Goal: Task Accomplishment & Management: Complete application form

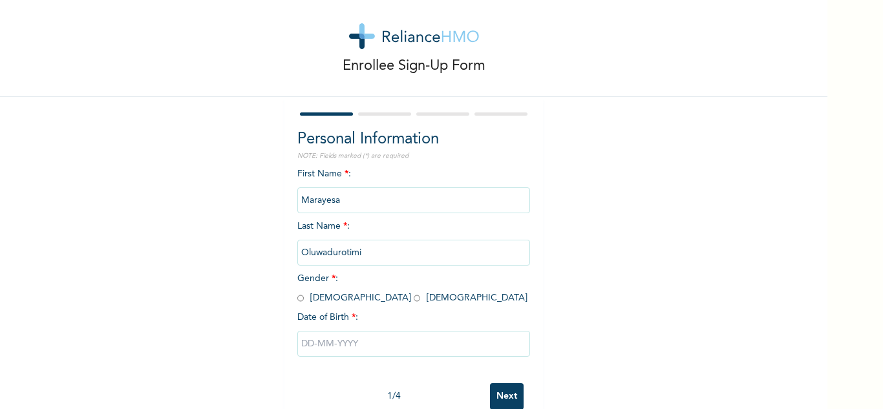
scroll to position [45, 0]
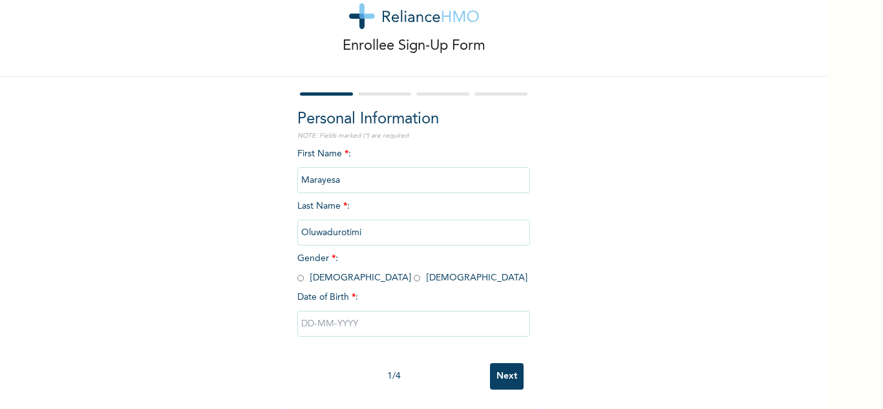
click at [297, 272] on input "radio" at bounding box center [300, 278] width 6 height 12
radio input "true"
drag, startPoint x: 308, startPoint y: 317, endPoint x: 325, endPoint y: 324, distance: 18.5
click at [310, 317] on input "text" at bounding box center [413, 324] width 233 height 26
select select "8"
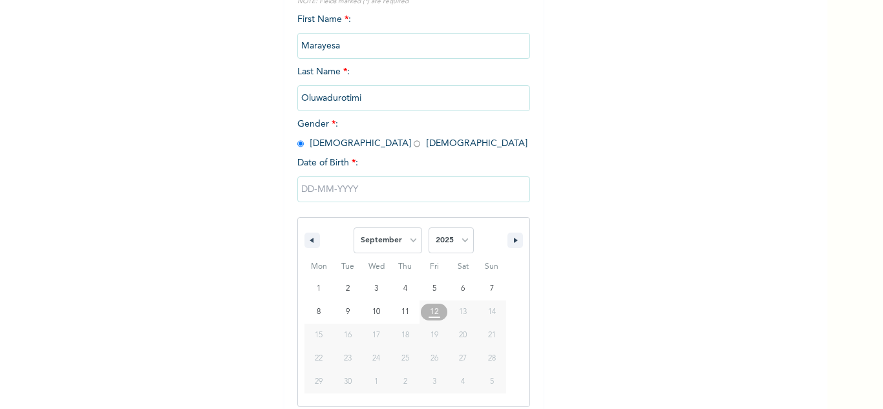
scroll to position [178, 0]
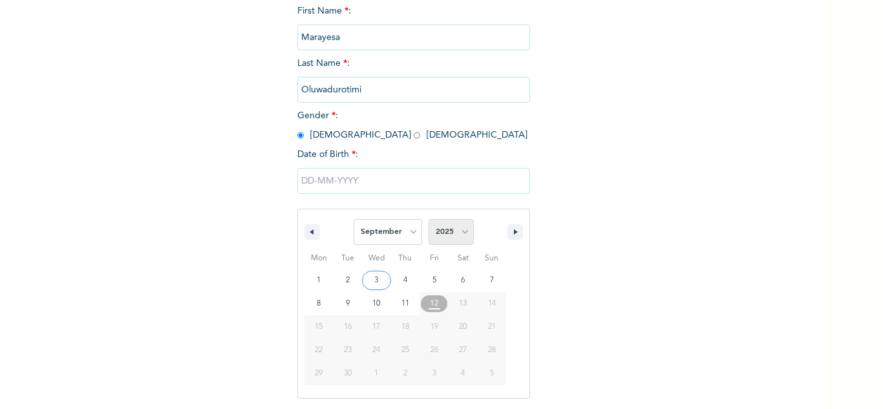
click at [440, 235] on select "2025 2024 2023 2022 2021 2020 2019 2018 2017 2016 2015 2014 2013 2012 2011 2010…" at bounding box center [451, 232] width 45 height 26
select select "1993"
click at [429, 220] on select "2025 2024 2023 2022 2021 2020 2019 2018 2017 2016 2015 2014 2013 2012 2011 2010…" at bounding box center [451, 232] width 45 height 26
click at [398, 233] on select "January February March April May June July August September October November De…" at bounding box center [388, 232] width 69 height 26
select select "4"
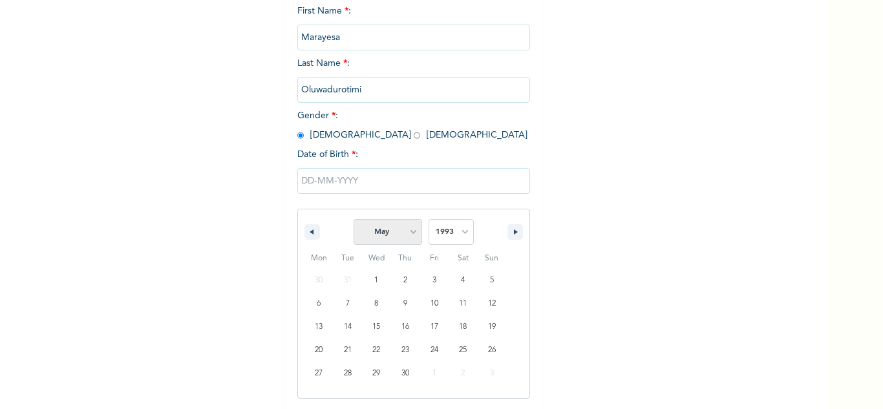
click at [354, 220] on select "January February March April May June July August September October November De…" at bounding box center [388, 232] width 69 height 26
type input "[DATE]"
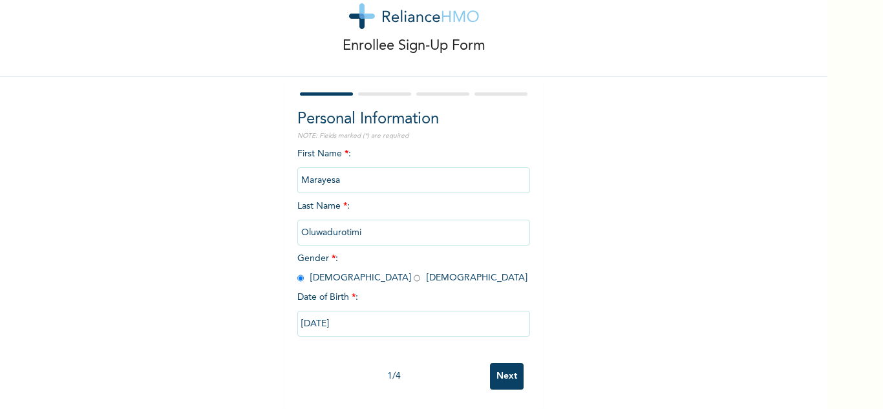
scroll to position [45, 0]
click at [491, 363] on input "Next" at bounding box center [507, 376] width 34 height 27
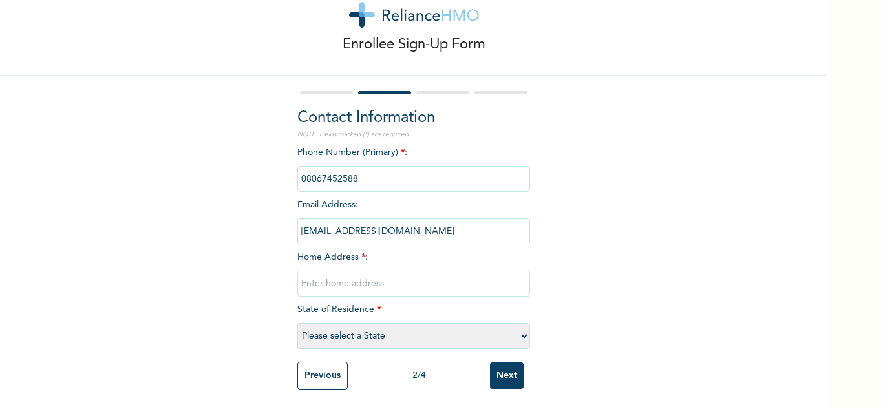
click at [335, 275] on input "text" at bounding box center [413, 284] width 233 height 26
type input "[STREET_ADDRESS]"
select select "28"
drag, startPoint x: 390, startPoint y: 333, endPoint x: 516, endPoint y: 310, distance: 128.1
click at [390, 333] on select "Please select a State [PERSON_NAME] (FCT) [PERSON_NAME] Ibom [GEOGRAPHIC_DATA] …" at bounding box center [413, 336] width 233 height 26
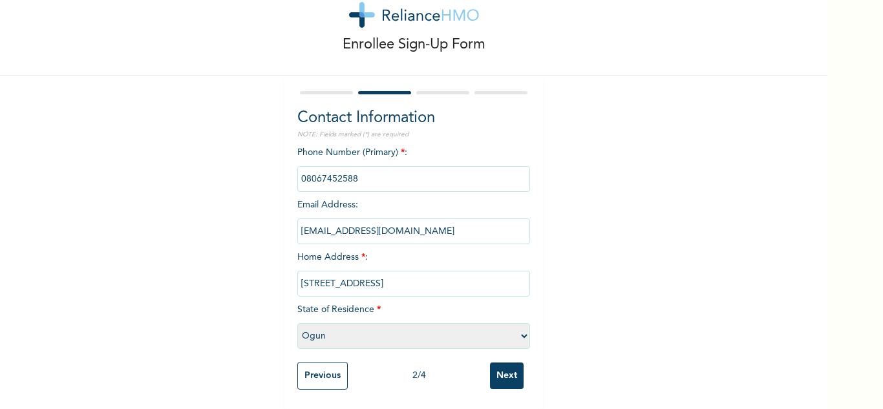
click at [483, 335] on select "Please select a State [PERSON_NAME] (FCT) [PERSON_NAME] Ibom [GEOGRAPHIC_DATA] …" at bounding box center [413, 336] width 233 height 26
click at [482, 333] on select "Please select a State [PERSON_NAME] (FCT) [PERSON_NAME] Ibom [GEOGRAPHIC_DATA] …" at bounding box center [413, 336] width 233 height 26
click at [519, 329] on select "Please select a State [PERSON_NAME] (FCT) [PERSON_NAME] Ibom [GEOGRAPHIC_DATA] …" at bounding box center [413, 336] width 233 height 26
click at [518, 326] on select "Please select a State [PERSON_NAME] (FCT) [PERSON_NAME] Ibom [GEOGRAPHIC_DATA] …" at bounding box center [413, 336] width 233 height 26
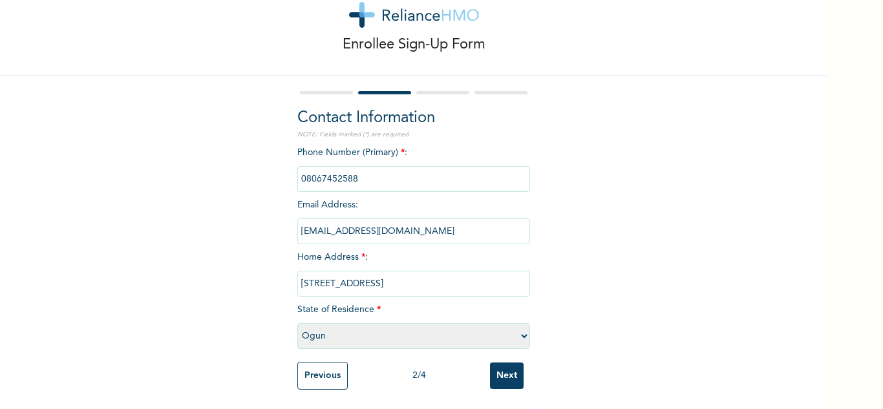
click at [518, 323] on select "Please select a State [PERSON_NAME] (FCT) [PERSON_NAME] Ibom [GEOGRAPHIC_DATA] …" at bounding box center [413, 336] width 233 height 26
click at [501, 372] on input "Next" at bounding box center [507, 376] width 34 height 27
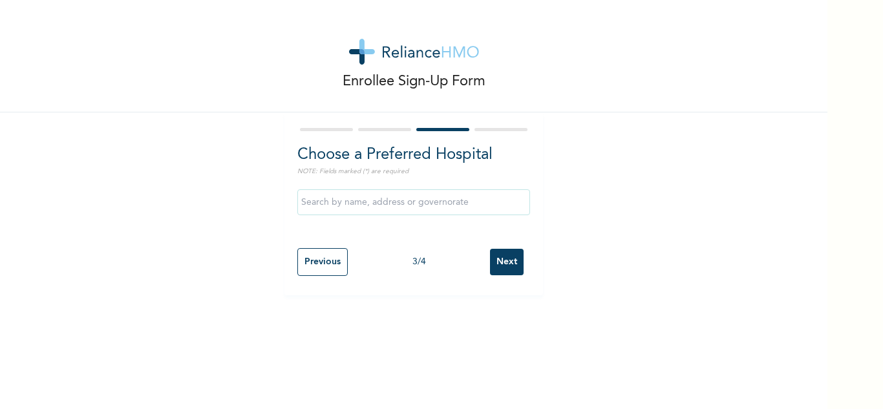
scroll to position [0, 0]
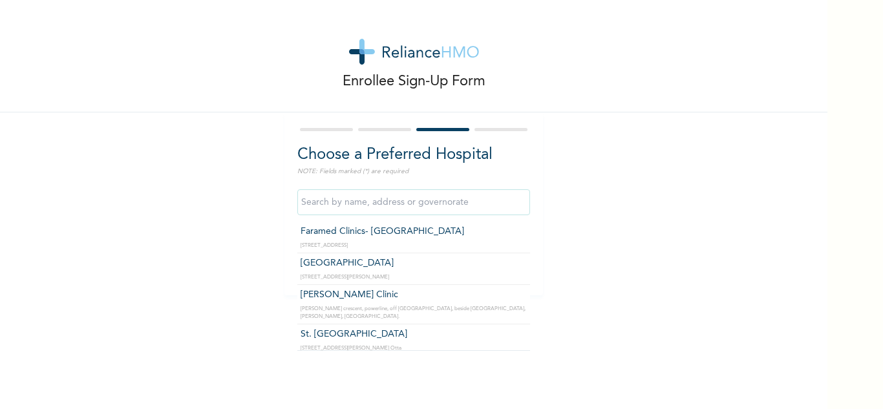
click at [385, 204] on input "text" at bounding box center [413, 202] width 233 height 26
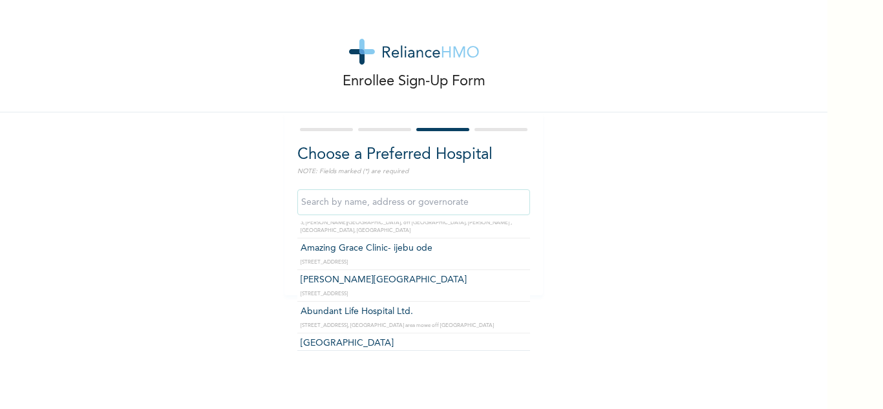
scroll to position [323, 0]
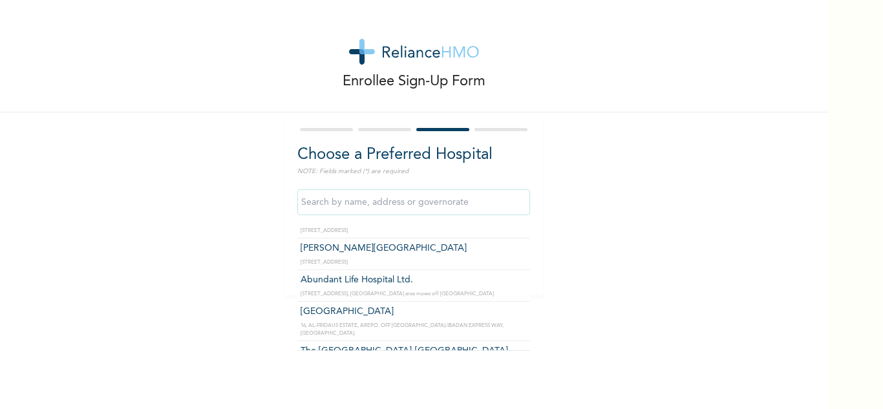
type input "[GEOGRAPHIC_DATA]"
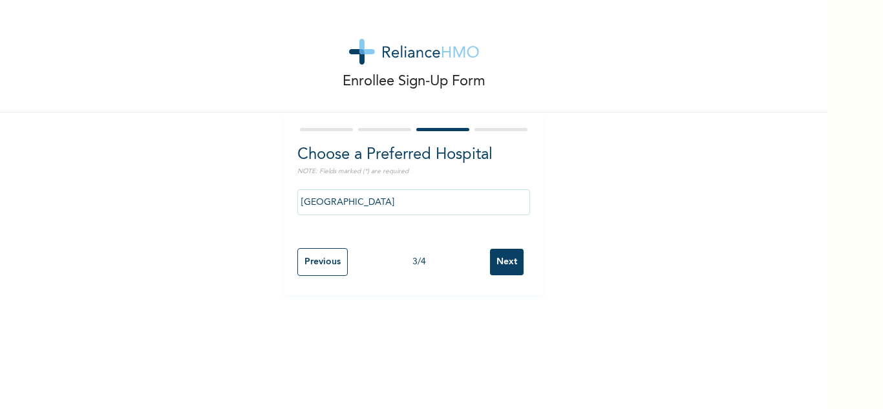
click at [423, 200] on input "[GEOGRAPHIC_DATA]" at bounding box center [413, 202] width 233 height 26
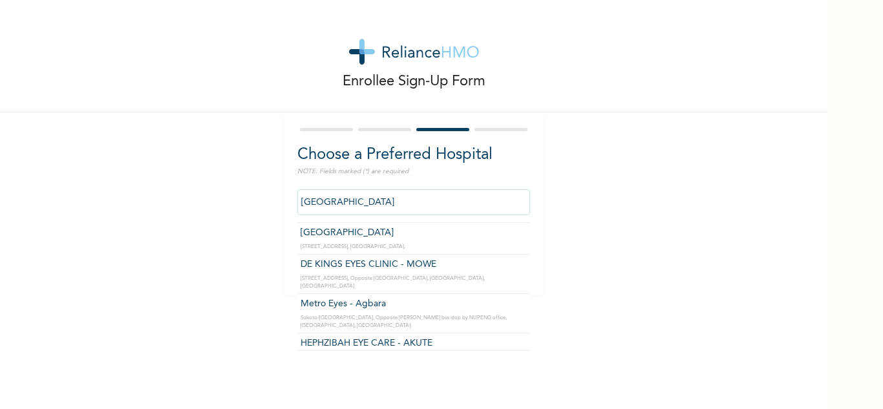
scroll to position [2232, 0]
click at [521, 217] on div "[GEOGRAPHIC_DATA] Faramed Clinics- [GEOGRAPHIC_DATA], [GEOGRAPHIC_DATA] [STREET…" at bounding box center [413, 202] width 233 height 39
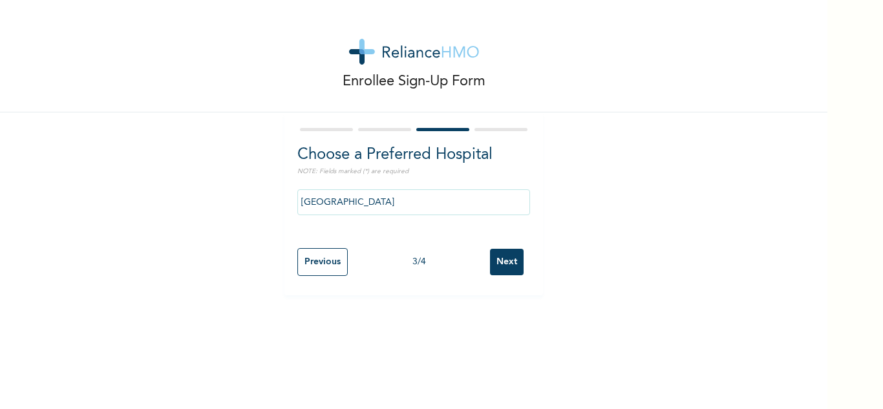
click at [441, 198] on input "[GEOGRAPHIC_DATA]" at bounding box center [413, 202] width 233 height 26
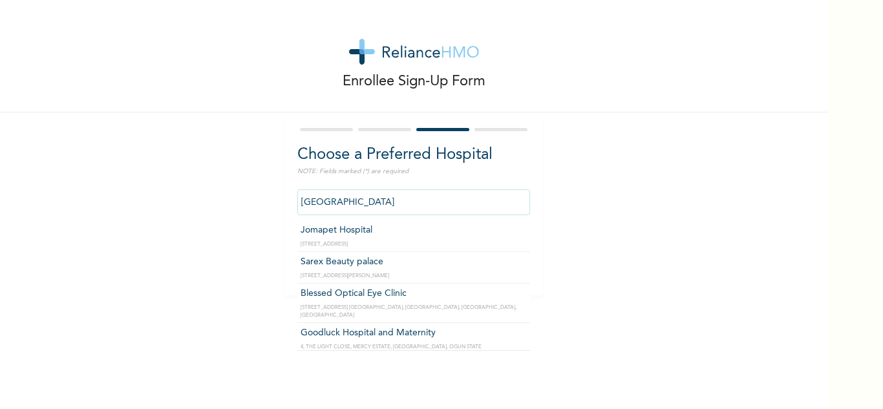
scroll to position [2605, 0]
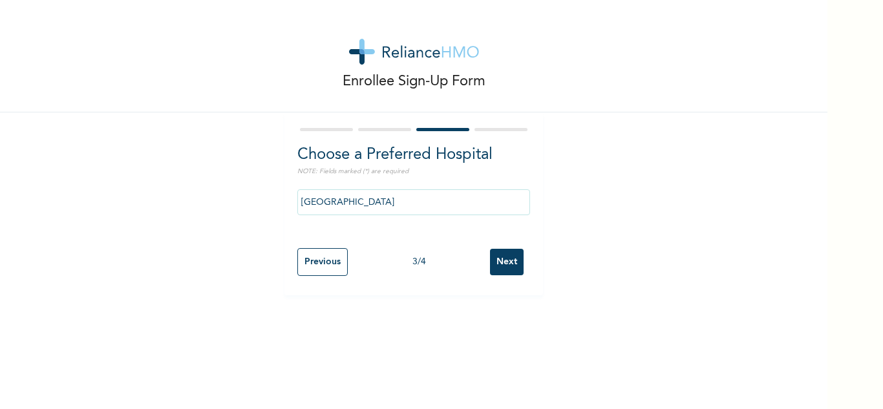
click at [593, 321] on div "Enrollee Sign-Up Form Choose a Preferred Hospital NOTE: Fields marked (*) are r…" at bounding box center [413, 204] width 827 height 409
click at [502, 257] on input "Next" at bounding box center [507, 262] width 34 height 27
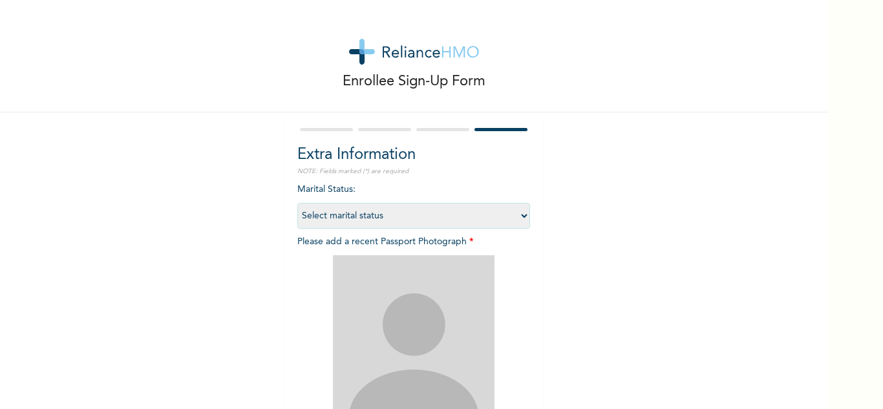
click at [368, 216] on select "Select marital status [DEMOGRAPHIC_DATA] Married [DEMOGRAPHIC_DATA] Widow/[DEMO…" at bounding box center [413, 216] width 233 height 26
select select "1"
click at [297, 203] on select "Select marital status [DEMOGRAPHIC_DATA] Married [DEMOGRAPHIC_DATA] Widow/[DEMO…" at bounding box center [413, 216] width 233 height 26
click at [436, 296] on img at bounding box center [414, 336] width 162 height 162
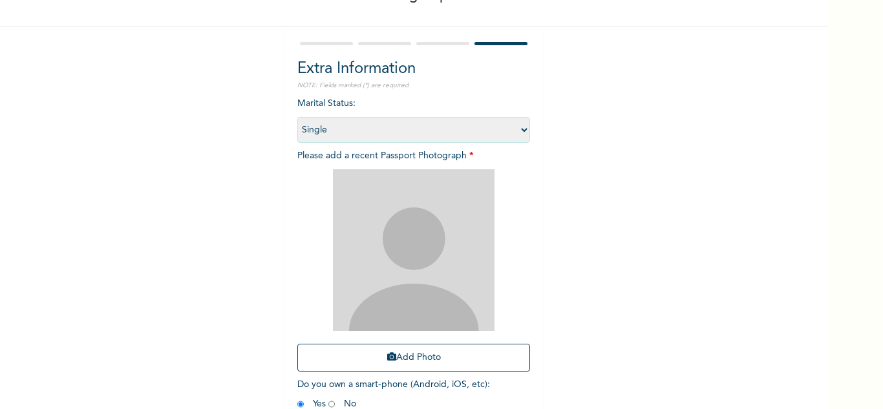
scroll to position [157, 0]
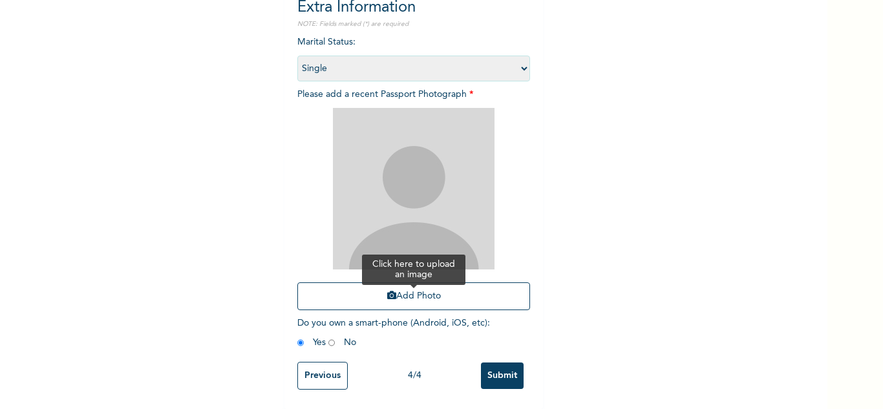
click at [418, 288] on button "Add Photo" at bounding box center [413, 296] width 233 height 28
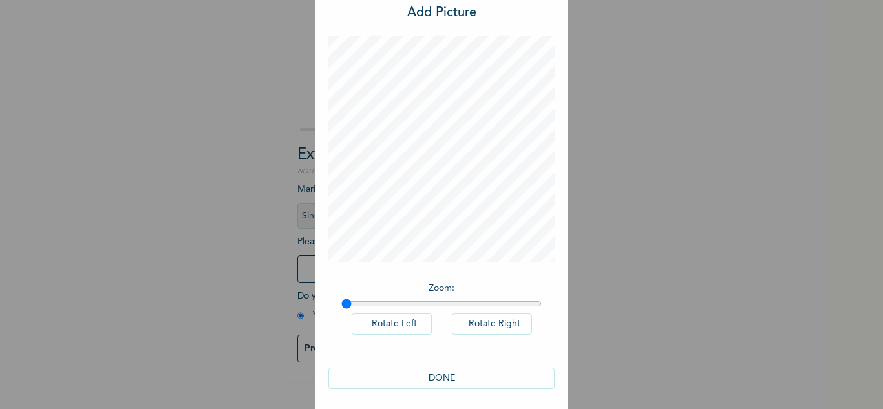
scroll to position [42, 0]
click at [440, 372] on button "DONE" at bounding box center [441, 373] width 226 height 21
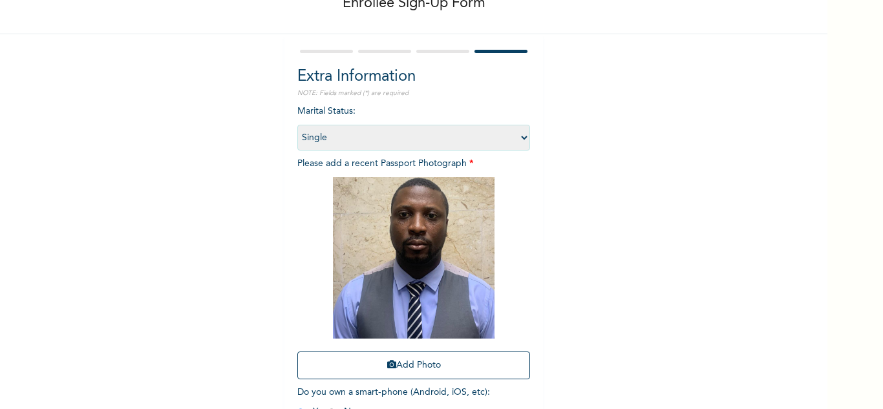
scroll to position [157, 0]
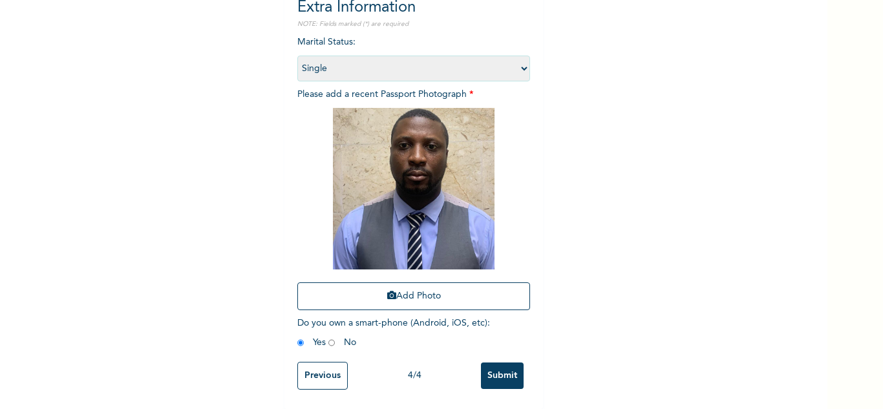
click at [492, 363] on input "Submit" at bounding box center [502, 376] width 43 height 27
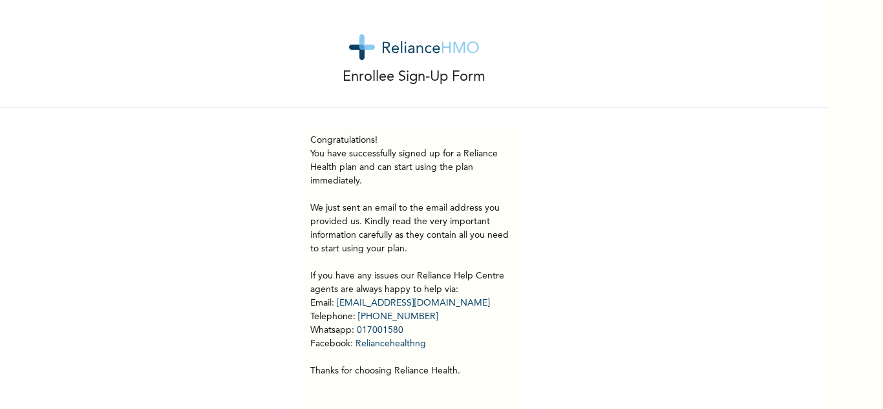
scroll to position [0, 0]
